Goal: Task Accomplishment & Management: Manage account settings

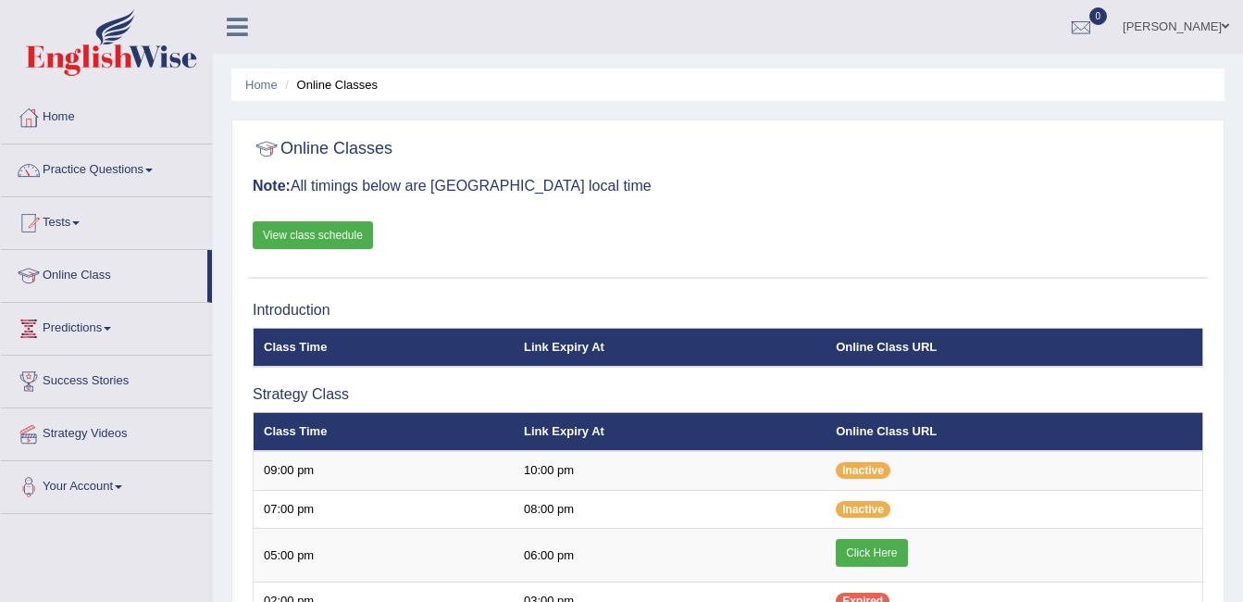
drag, startPoint x: 0, startPoint y: 0, endPoint x: 1177, endPoint y: 21, distance: 1176.8
click at [1177, 21] on link "[PERSON_NAME]" at bounding box center [1176, 24] width 134 height 48
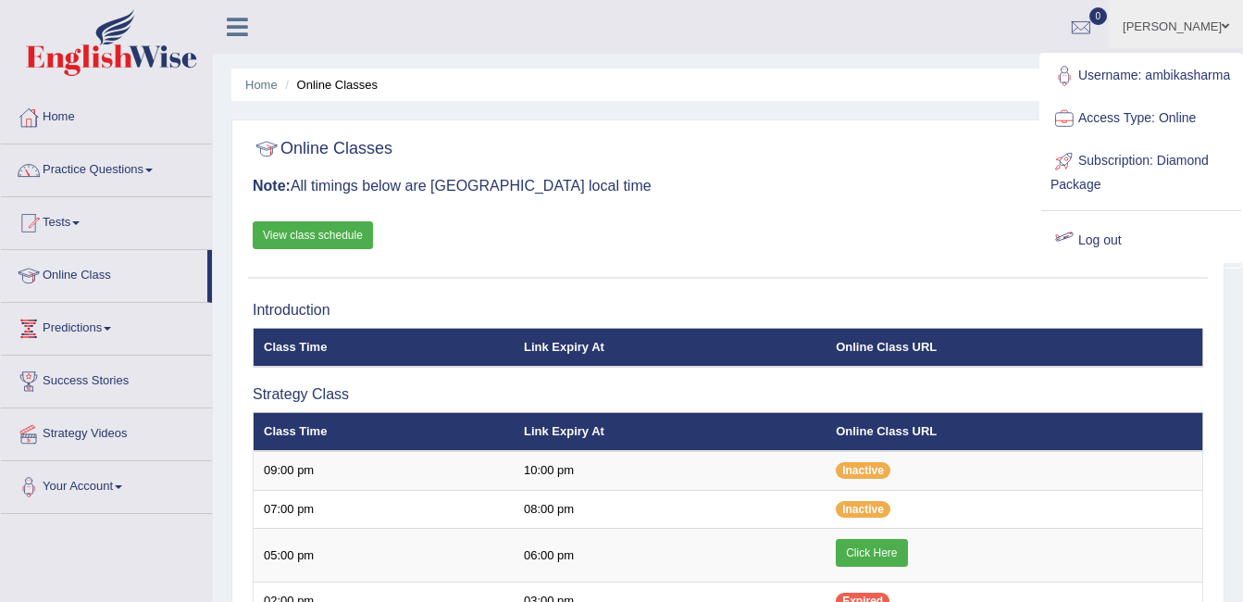
click at [1091, 253] on link "Log out" at bounding box center [1141, 240] width 200 height 43
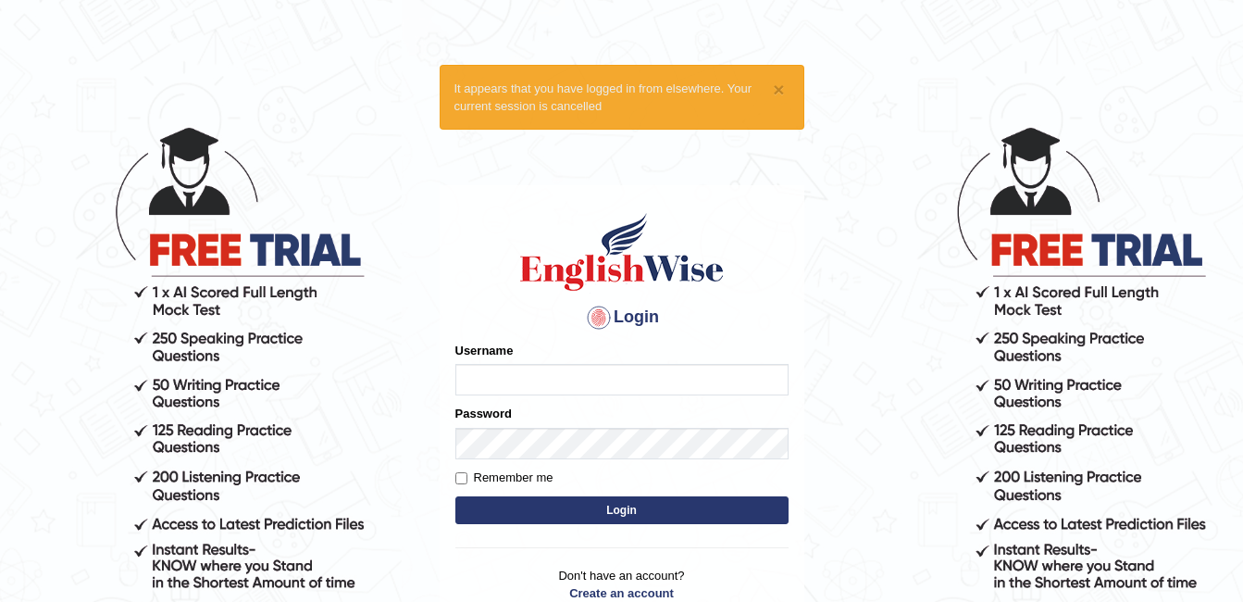
type input "ambikasharma"
click at [464, 482] on input "Remember me" at bounding box center [461, 478] width 12 height 12
checkbox input "true"
click at [580, 518] on button "Login" at bounding box center [621, 510] width 333 height 28
